Goal: Task Accomplishment & Management: Complete application form

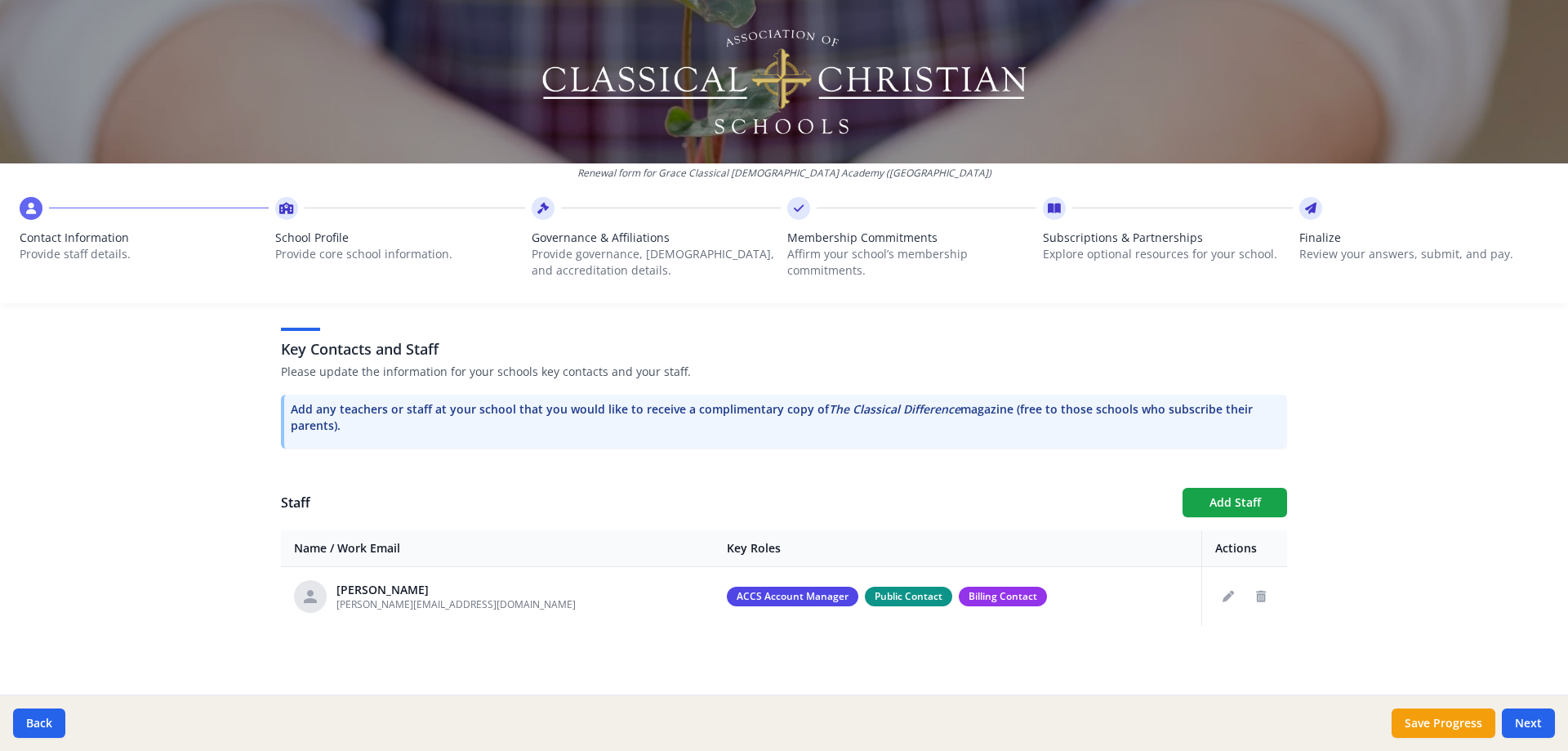
scroll to position [419, 0]
